Goal: Use online tool/utility: Use online tool/utility

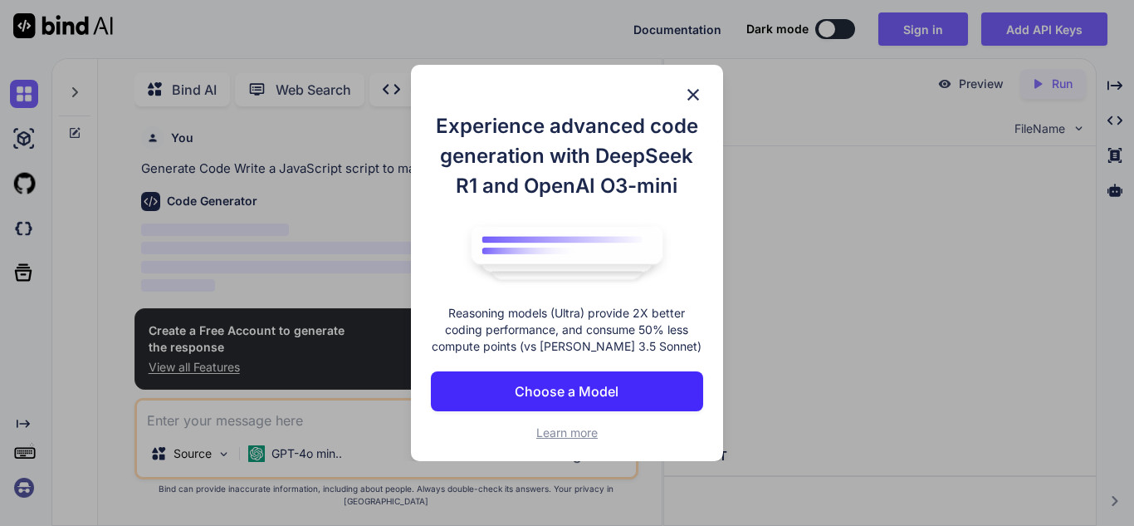
type textarea "x"
click at [691, 103] on img at bounding box center [693, 95] width 20 height 20
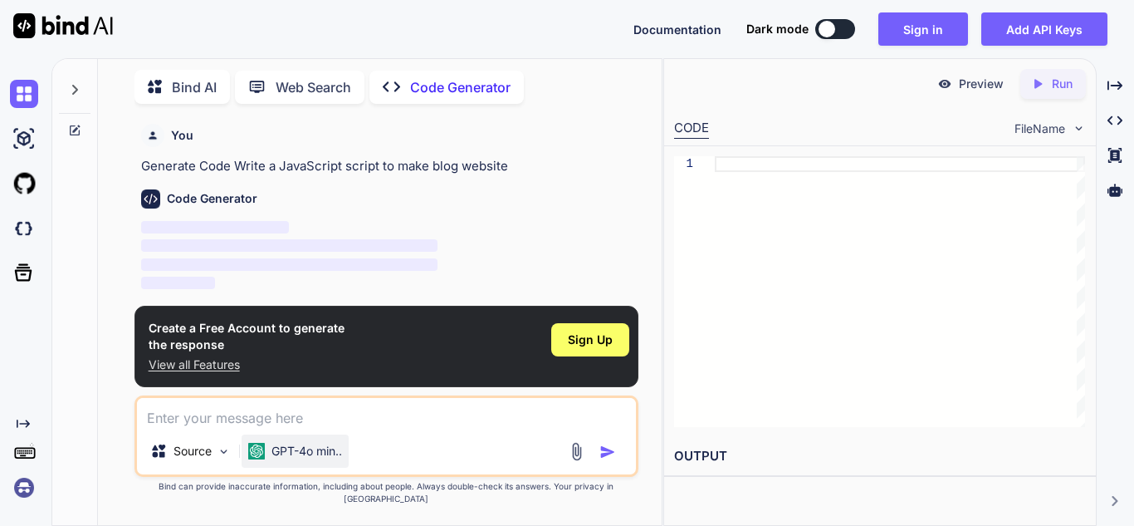
type textarea "x"
